Goal: Task Accomplishment & Management: Manage account settings

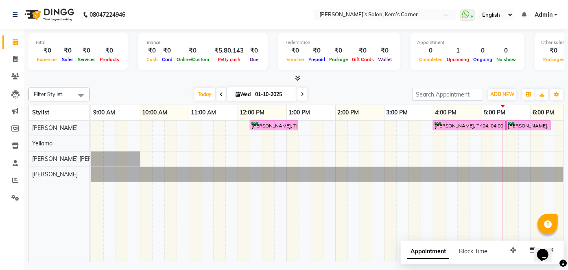
scroll to position [0, 112]
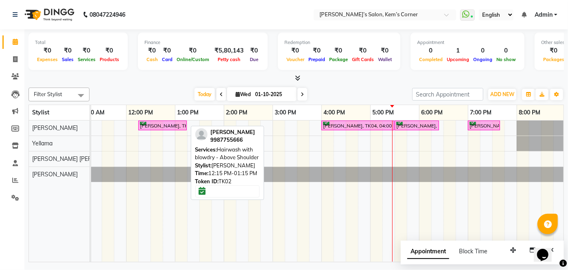
click at [151, 122] on div "[PERSON_NAME], TK02, 12:15 PM-01:15 PM, Hairwash with blowdry - Above Shoulder" at bounding box center [162, 126] width 47 height 8
select select "6"
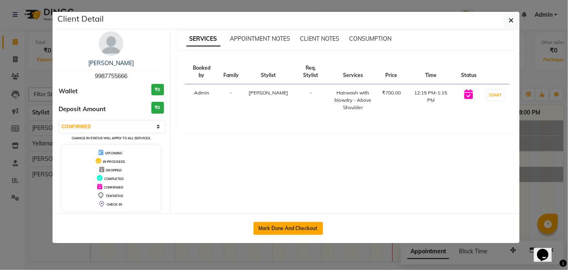
click at [275, 225] on button "Mark Done And Checkout" at bounding box center [289, 228] width 70 height 13
select select "6386"
select select "service"
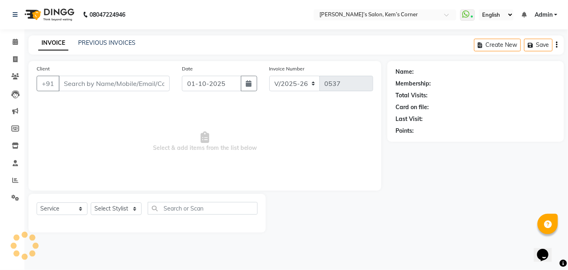
type input "9987755666"
select select "50293"
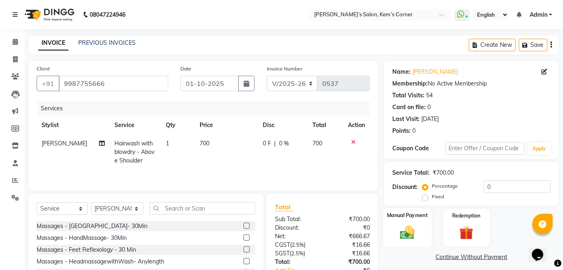
scroll to position [37, 0]
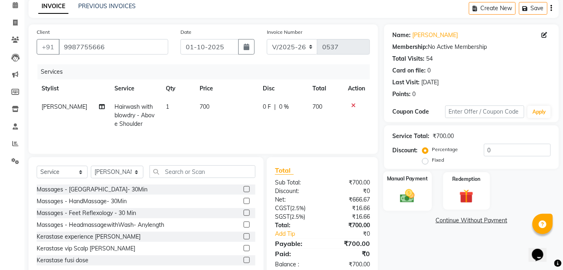
click at [415, 189] on img at bounding box center [407, 195] width 24 height 17
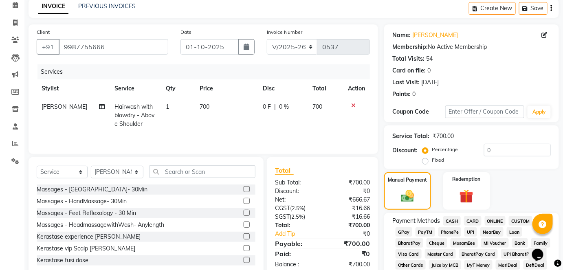
click at [452, 223] on span "CASH" at bounding box center [452, 220] width 18 height 9
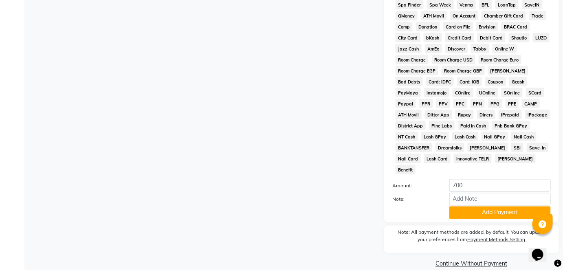
scroll to position [343, 0]
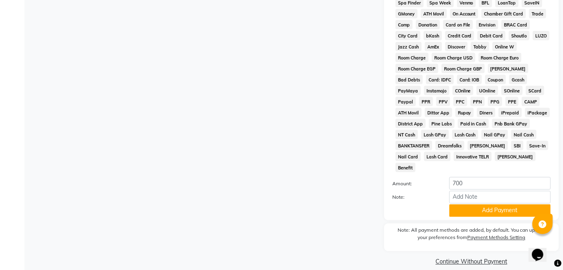
click at [470, 204] on button "Add Payment" at bounding box center [499, 210] width 101 height 13
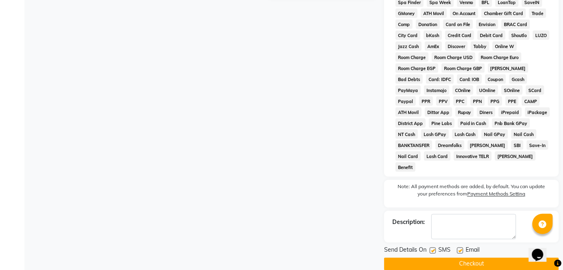
scroll to position [345, 0]
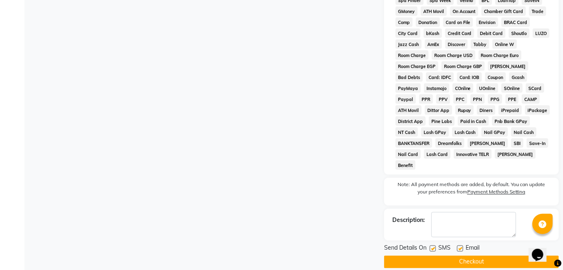
click at [459, 246] on label at bounding box center [460, 249] width 6 height 6
click at [459, 246] on input "checkbox" at bounding box center [459, 248] width 5 height 5
checkbox input "false"
drag, startPoint x: 454, startPoint y: 253, endPoint x: 456, endPoint y: 246, distance: 7.6
click at [454, 256] on button "Checkout" at bounding box center [471, 262] width 175 height 13
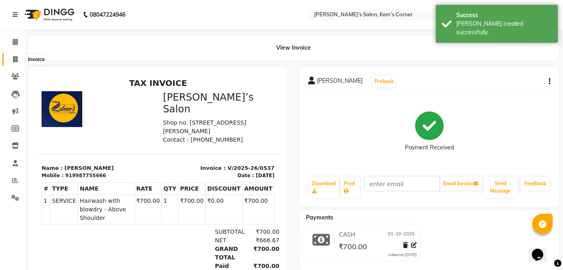
click at [13, 59] on icon at bounding box center [15, 59] width 4 height 6
select select "6386"
select select "service"
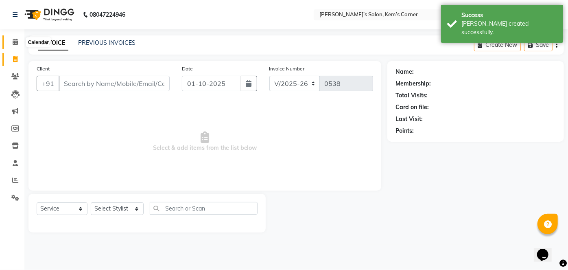
drag, startPoint x: 15, startPoint y: 44, endPoint x: 18, endPoint y: 49, distance: 5.5
click at [15, 45] on icon at bounding box center [15, 42] width 5 height 6
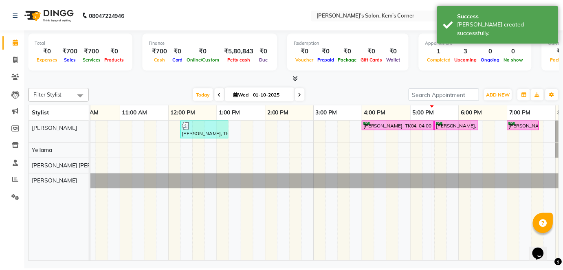
scroll to position [0, 70]
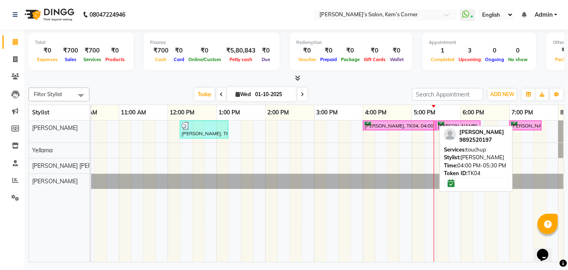
click at [386, 129] on link "[PERSON_NAME], TK04, 04:00 PM-05:30 PM, touchup" at bounding box center [399, 126] width 73 height 10
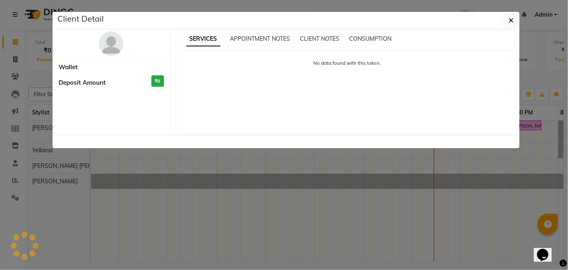
select select "6"
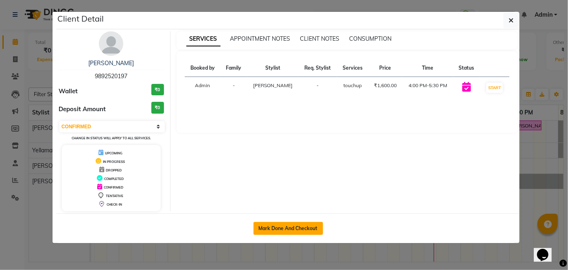
click at [294, 227] on button "Mark Done And Checkout" at bounding box center [289, 228] width 70 height 13
select select "6386"
select select "service"
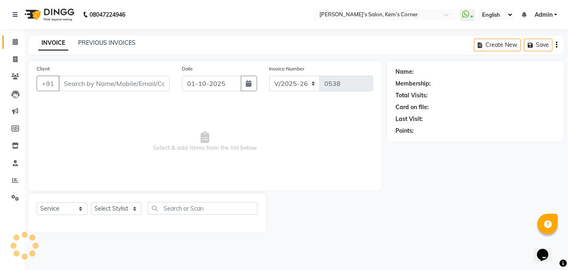
type input "9892520197"
select select "50293"
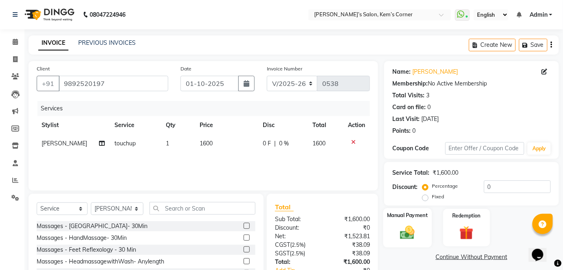
click at [418, 222] on div "Manual Payment" at bounding box center [407, 228] width 48 height 40
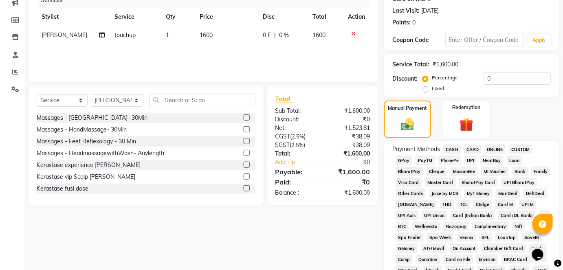
scroll to position [111, 0]
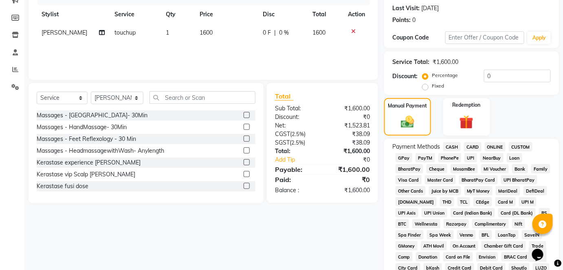
click at [451, 145] on span "CASH" at bounding box center [452, 146] width 18 height 9
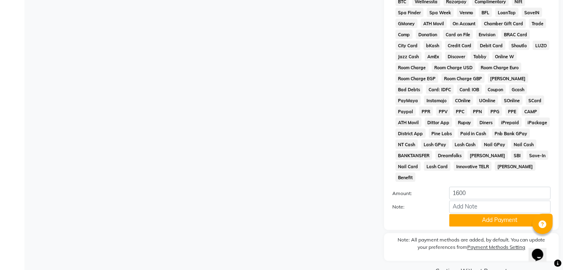
scroll to position [222, 0]
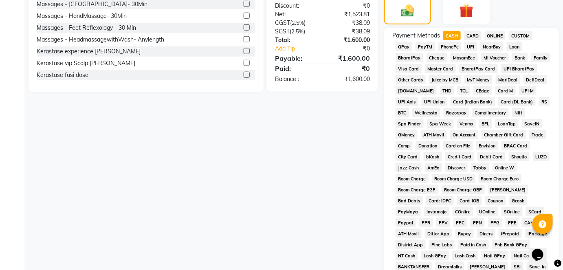
click at [493, 36] on span "ONLINE" at bounding box center [495, 35] width 21 height 9
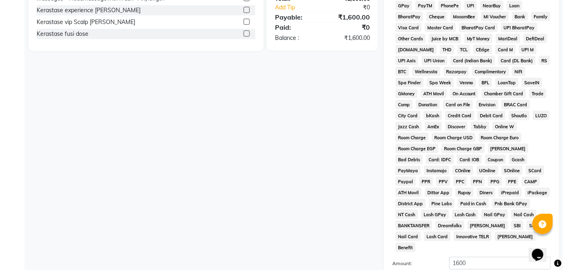
scroll to position [343, 0]
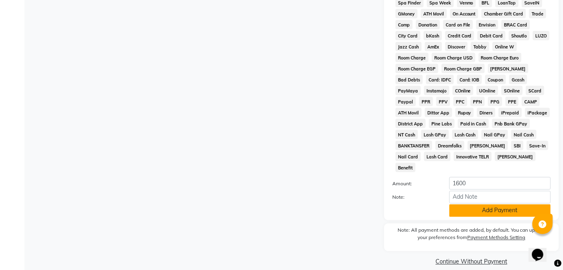
click at [512, 204] on button "Add Payment" at bounding box center [499, 210] width 101 height 13
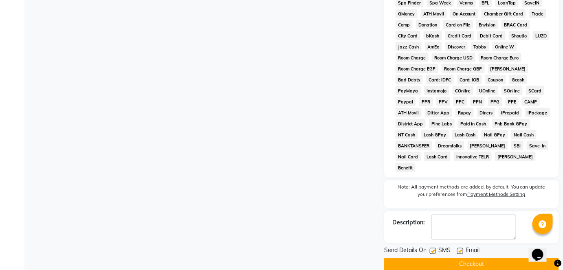
click at [458, 248] on label at bounding box center [460, 251] width 6 height 6
click at [458, 249] on input "checkbox" at bounding box center [459, 251] width 5 height 5
checkbox input "false"
click at [459, 258] on button "Checkout" at bounding box center [471, 264] width 175 height 13
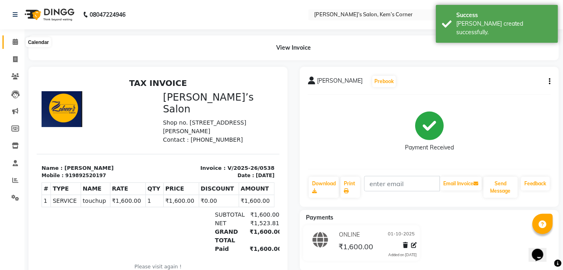
click at [15, 43] on icon at bounding box center [15, 42] width 5 height 6
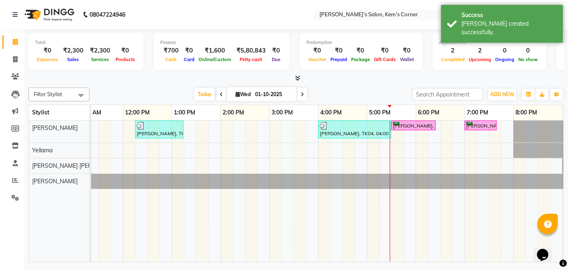
scroll to position [0, 116]
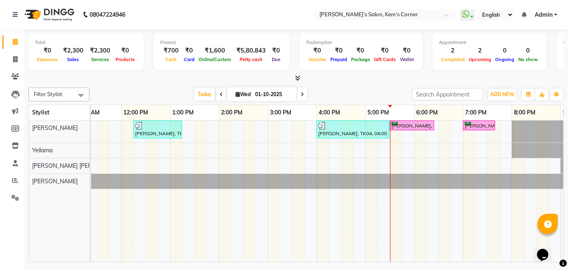
click at [300, 95] on span at bounding box center [303, 94] width 10 height 13
type input "02-10-2025"
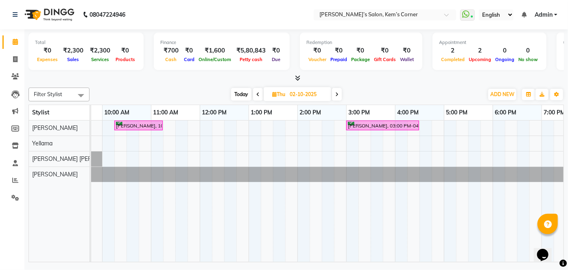
scroll to position [0, 18]
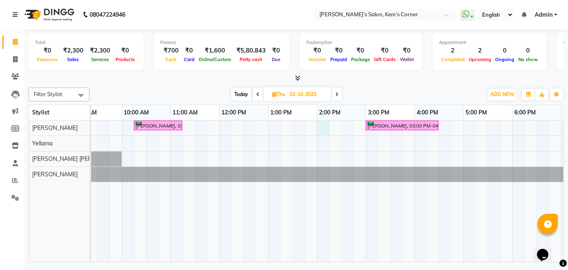
click at [320, 125] on div "[PERSON_NAME], 10:15 AM-11:15 AM, Hairwash with blowdry - Above Shoulder [PERSO…" at bounding box center [390, 191] width 635 height 141
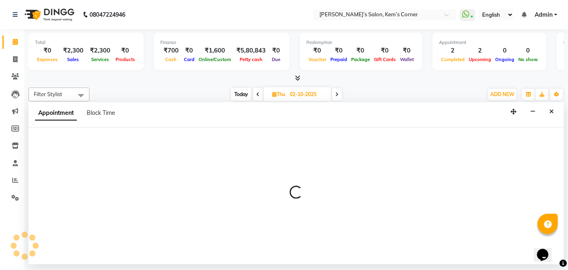
select select "50293"
select select "840"
select select "tentative"
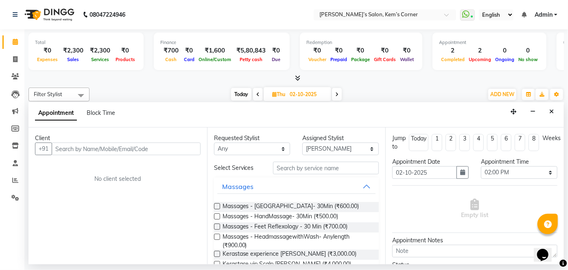
drag, startPoint x: 128, startPoint y: 148, endPoint x: 143, endPoint y: 147, distance: 15.5
click at [143, 147] on input "text" at bounding box center [126, 149] width 149 height 13
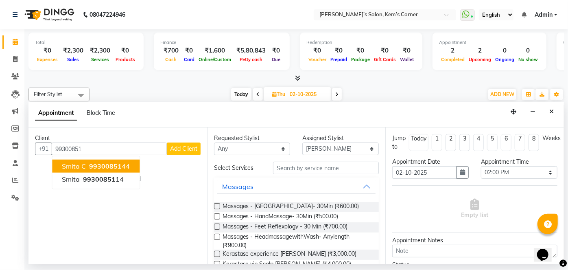
click at [76, 165] on span "Smita C" at bounding box center [74, 166] width 24 height 8
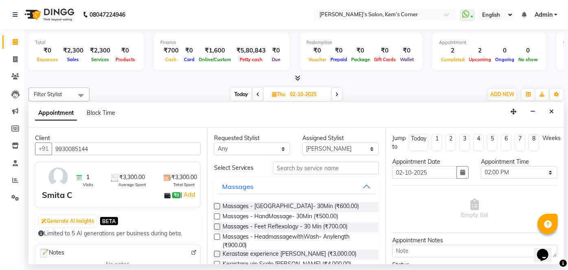
type input "9930085144"
click at [302, 167] on input "text" at bounding box center [326, 168] width 106 height 13
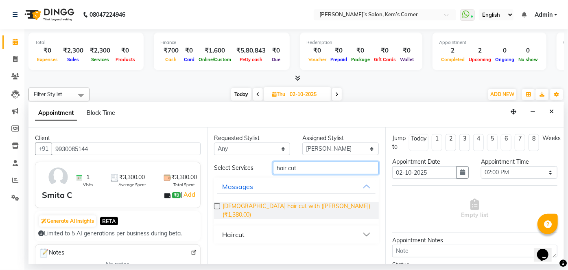
type input "hair cut"
click at [287, 208] on span "[DEMOGRAPHIC_DATA] hair cut with ([PERSON_NAME]) (₹1,380.00)" at bounding box center [298, 210] width 150 height 17
checkbox input "false"
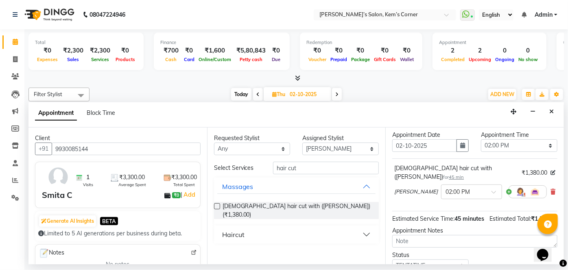
scroll to position [74, 0]
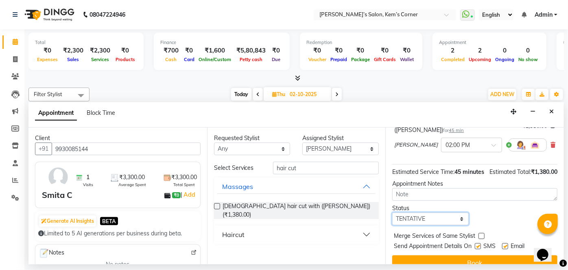
click at [458, 216] on select "Select TENTATIVE CONFIRM UPCOMING" at bounding box center [431, 219] width 77 height 13
select select "confirm booking"
click at [393, 213] on select "Select TENTATIVE CONFIRM UPCOMING" at bounding box center [431, 219] width 77 height 13
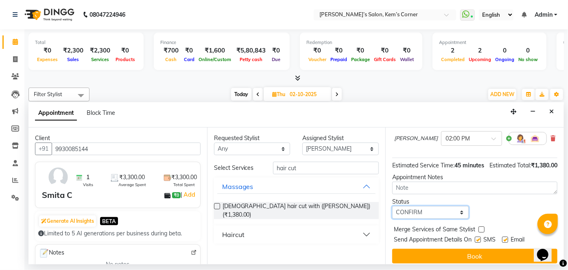
scroll to position [86, 0]
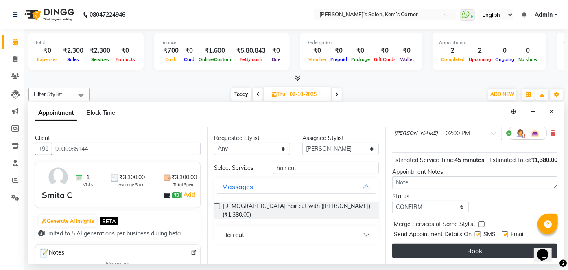
click at [456, 251] on button "Book" at bounding box center [475, 251] width 165 height 15
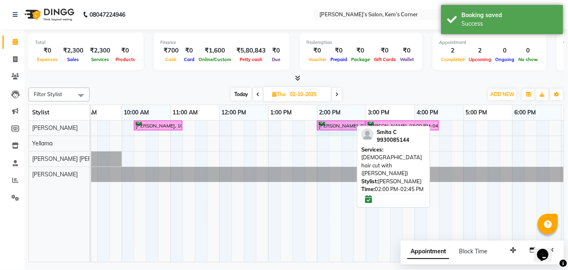
click at [73, 125] on div "[PERSON_NAME], 10:15 AM-11:15 AM, Hairwash with blowdry - Above Shoulder Smita …" at bounding box center [73, 128] width 0 height 14
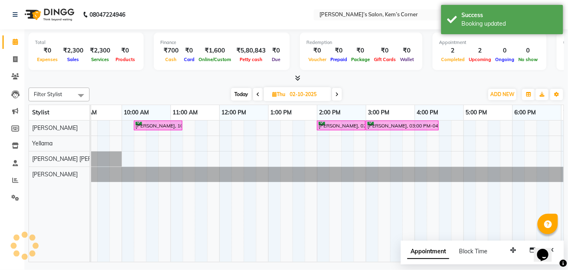
click at [241, 95] on span "Today" at bounding box center [241, 94] width 20 height 13
type input "01-10-2025"
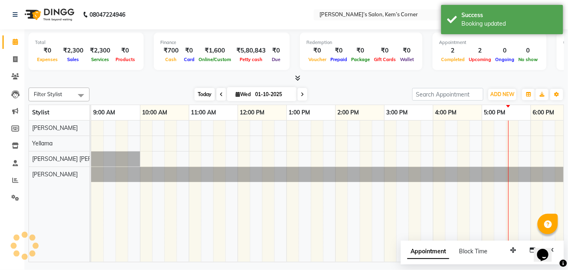
scroll to position [0, 162]
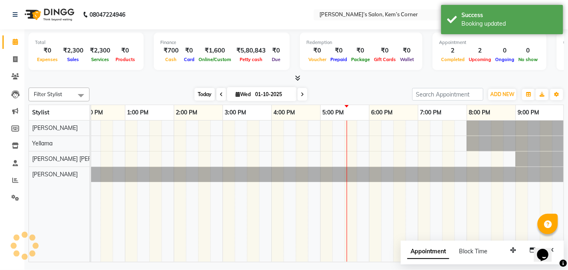
click at [200, 94] on span "Today" at bounding box center [205, 94] width 20 height 13
